Goal: Ask a question: Seek information or help from site administrators or community

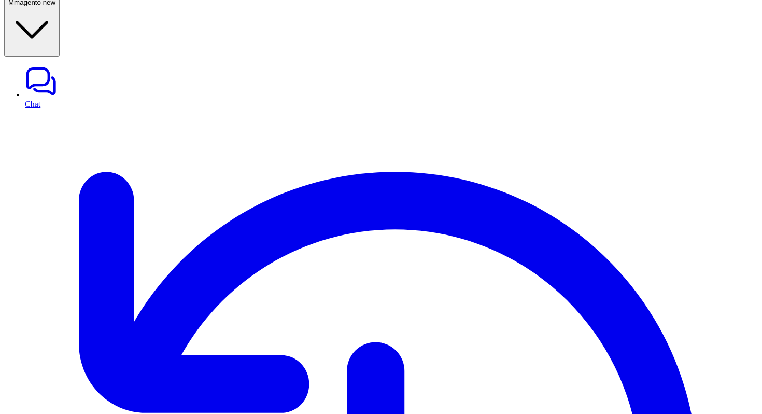
scroll to position [1285, 0]
copy div "can you get order detail from id 000000072 M"
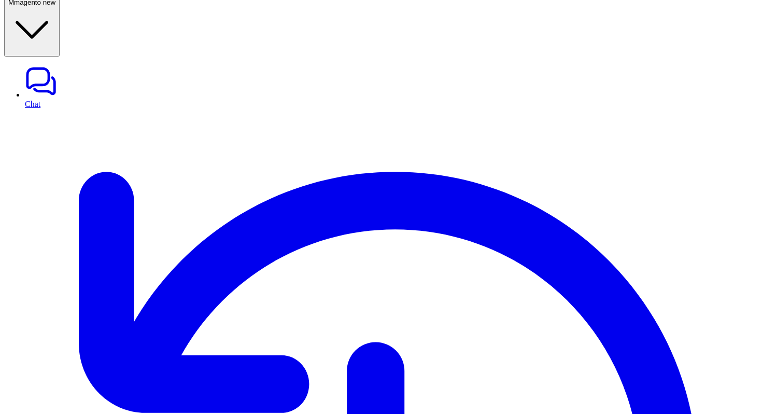
paste div
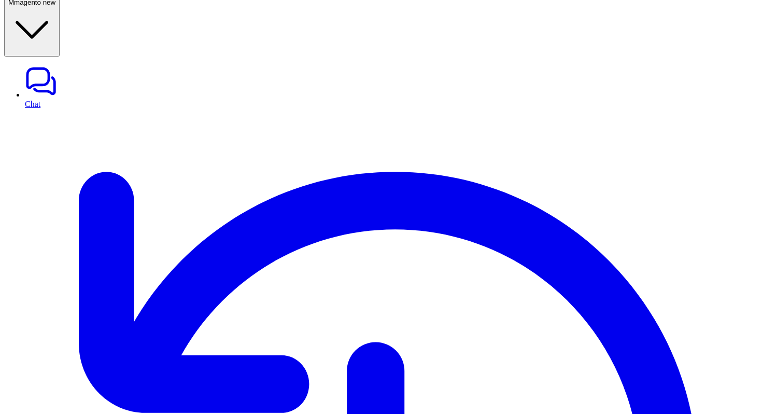
copy p "from"
